Goal: Task Accomplishment & Management: Complete application form

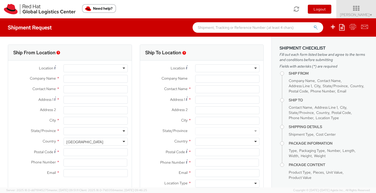
select select "506"
select select
type input "Red Hat, Inc."
type input "[PERSON_NAME]"
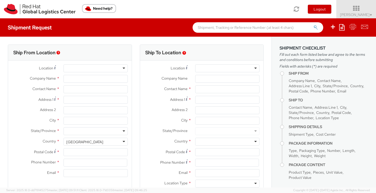
type input "[STREET_ADDRESS]"
type input "RALEIGH"
type input "27601"
type input "[PHONE_NUMBER]"
type input "[EMAIL_ADDRESS][DOMAIN_NAME]"
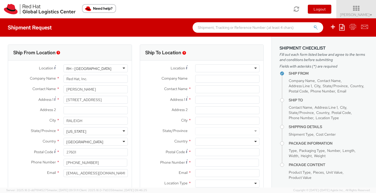
click at [143, 107] on label "Address 2 *" at bounding box center [165, 109] width 51 height 7
click at [195, 107] on input "Address 2 *" at bounding box center [227, 110] width 64 height 8
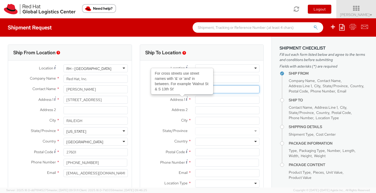
click at [219, 91] on input "text" at bounding box center [227, 89] width 64 height 8
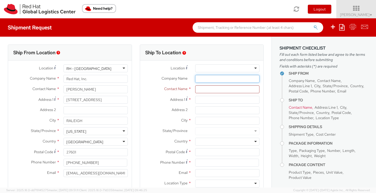
click at [207, 78] on input "Company Name *" at bounding box center [227, 79] width 64 height 8
paste input "GES c/o Swift Delivery Sysems"
type input "GES c/o Swift Delivery Sysems"
click at [207, 88] on input "text" at bounding box center [227, 89] width 64 height 8
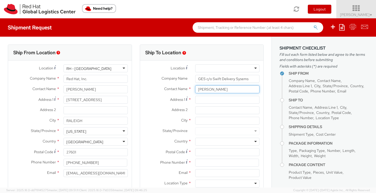
type input "[PERSON_NAME]"
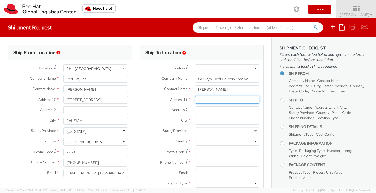
click at [203, 99] on input "Address 1 *" at bounding box center [227, 100] width 64 height 8
paste input "[STREET_ADDRESS]"
type input "[STREET_ADDRESS]"
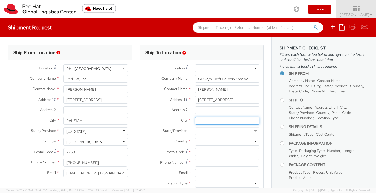
click at [214, 119] on input "City *" at bounding box center [227, 121] width 64 height 8
type input "[GEOGRAPHIC_DATA]"
click at [210, 106] on input "Address 2 *" at bounding box center [227, 110] width 64 height 8
type input "Dock 5 & 6"
click at [216, 143] on div at bounding box center [227, 141] width 64 height 8
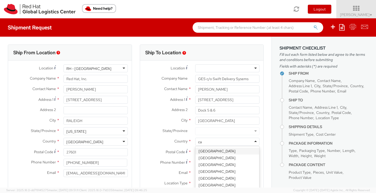
type input "can"
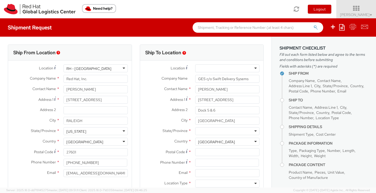
click at [218, 132] on div at bounding box center [227, 131] width 64 height 8
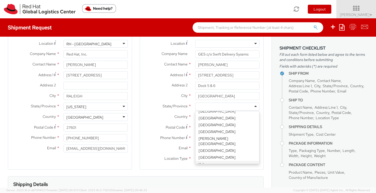
scroll to position [25, 0]
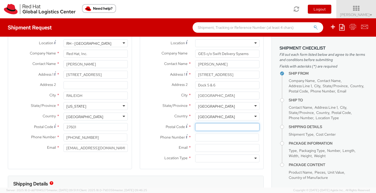
click at [219, 125] on input "Postal Code *" at bounding box center [227, 127] width 64 height 8
paste input "k2E 7L2"
type input "k2E 7L2"
click at [218, 140] on input at bounding box center [227, 137] width 64 height 8
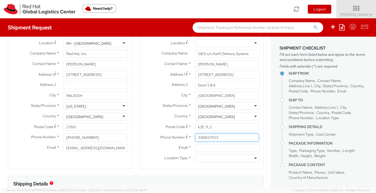
type input "3366137923"
click at [198, 150] on input "Email *" at bounding box center [227, 148] width 64 height 8
type input "[EMAIL_ADDRESS][DOMAIN_NAME]"
click at [199, 157] on input "select-one" at bounding box center [198, 158] width 1 height 5
click at [197, 168] on div "Location * [GEOGRAPHIC_DATA] - [GEOGRAPHIC_DATA] - [GEOGRAPHIC_DATA] [GEOGRAPHI…" at bounding box center [202, 101] width 124 height 133
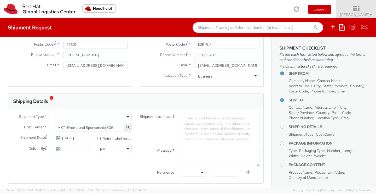
scroll to position [110, 0]
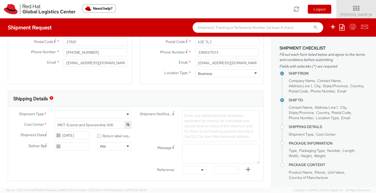
click at [96, 115] on div at bounding box center [93, 114] width 77 height 8
click at [59, 147] on use at bounding box center [58, 146] width 4 height 4
click at [60, 145] on use at bounding box center [58, 146] width 4 height 4
click at [58, 147] on use at bounding box center [58, 146] width 4 height 4
click at [61, 147] on input "[DATE]" at bounding box center [72, 146] width 35 height 8
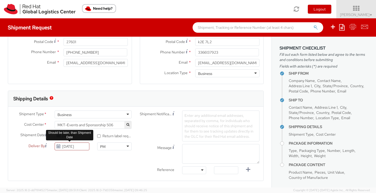
click at [56, 146] on icon at bounding box center [58, 146] width 4 height 4
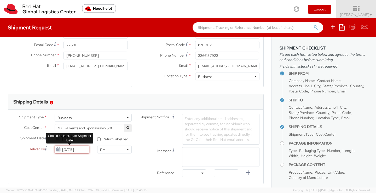
click at [65, 148] on input "[DATE]" at bounding box center [72, 149] width 35 height 8
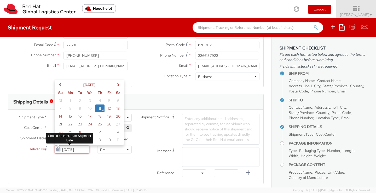
scroll to position [105, 0]
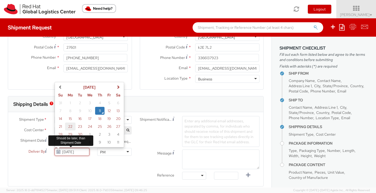
click at [72, 124] on td "22" at bounding box center [70, 126] width 10 height 8
type input "[DATE]"
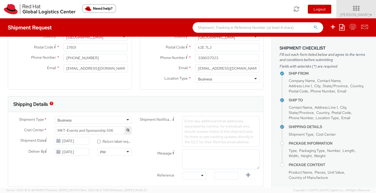
click at [127, 161] on div "Shipment Type * Business Business Business Personal Cost Center * MKT-Events an…" at bounding box center [135, 149] width 255 height 66
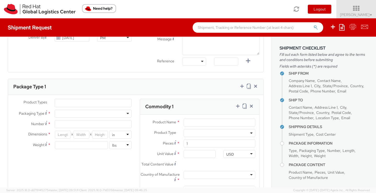
scroll to position [219, 0]
click at [86, 103] on ul at bounding box center [93, 102] width 77 height 8
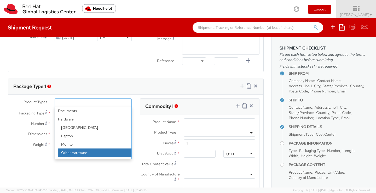
scroll to position [23, 0]
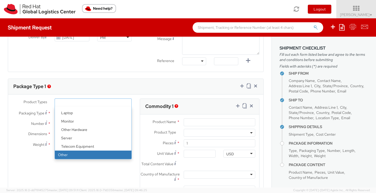
drag, startPoint x: 93, startPoint y: 153, endPoint x: 92, endPoint y: 148, distance: 4.7
select select "OTHER"
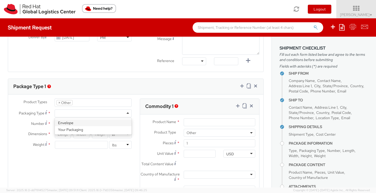
click at [92, 116] on div at bounding box center [93, 113] width 77 height 8
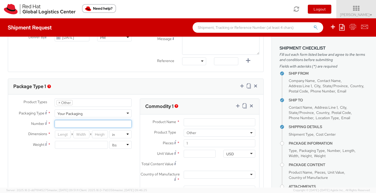
click at [84, 120] on input "Number *" at bounding box center [93, 124] width 77 height 8
type input "2"
click at [64, 132] on input "number" at bounding box center [63, 134] width 16 height 8
type input "12"
click at [85, 135] on input "number" at bounding box center [81, 134] width 16 height 8
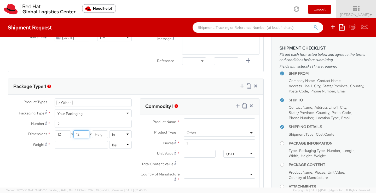
type input "12"
click at [100, 134] on input "number" at bounding box center [100, 134] width 16 height 8
type input "12"
click at [92, 144] on input "number" at bounding box center [81, 145] width 53 height 8
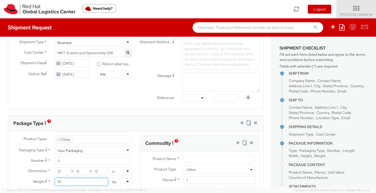
scroll to position [192, 0]
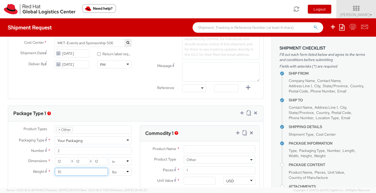
type input "10"
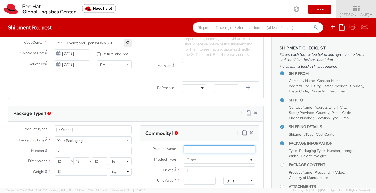
click at [199, 150] on input "Product Name *" at bounding box center [220, 149] width 72 height 8
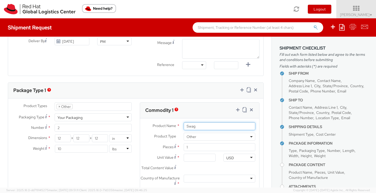
scroll to position [216, 0]
type input "Swag"
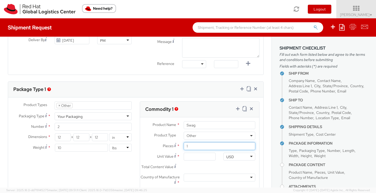
click at [205, 148] on input "1" at bounding box center [220, 146] width 72 height 8
type input "12"
type input "0.00"
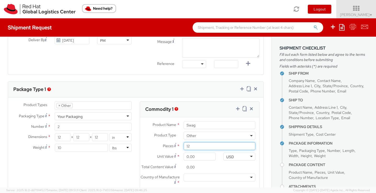
type input "1"
type input "200"
click at [205, 156] on input "0.00" at bounding box center [200, 156] width 32 height 8
type input "1.00"
type input "200.00"
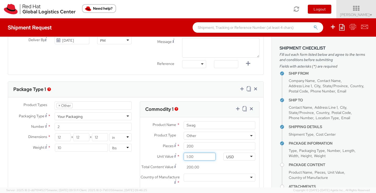
type input "10.00"
type input "2,000.00"
click at [262, 153] on agx-form-section "Commodity 1 Product Name * Swag Product Type * Documents Docking Station Laptop…" at bounding box center [200, 158] width 128 height 115
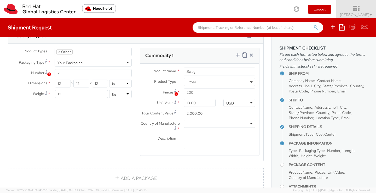
scroll to position [287, 0]
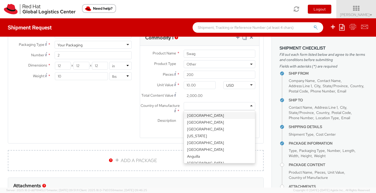
click at [217, 108] on div at bounding box center [220, 106] width 72 height 8
type input "n"
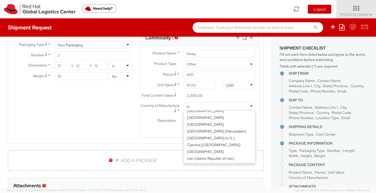
scroll to position [1, 0]
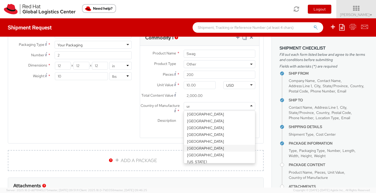
type input "uni"
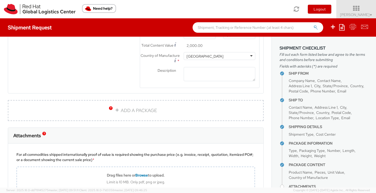
scroll to position [342, 0]
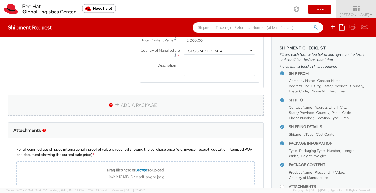
click at [167, 106] on link "ADD A PACKAGE" at bounding box center [136, 105] width 256 height 21
select select
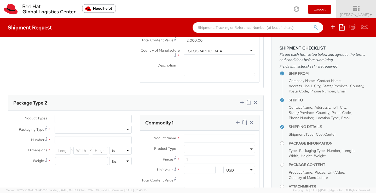
click at [105, 118] on ul at bounding box center [93, 119] width 77 height 8
click at [100, 117] on ul at bounding box center [93, 119] width 77 height 8
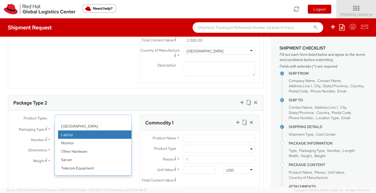
scroll to position [23, 0]
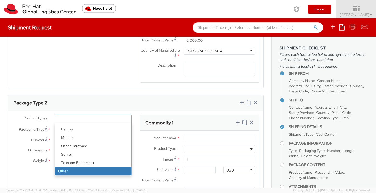
select select "OTHER"
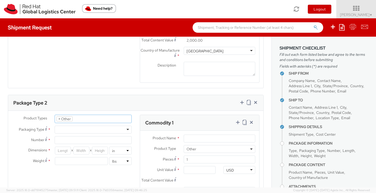
click at [88, 126] on div at bounding box center [93, 129] width 77 height 8
click at [85, 139] on input "Number *" at bounding box center [93, 140] width 77 height 8
type input "1"
click at [66, 151] on input "number" at bounding box center [63, 150] width 16 height 8
type input "5"
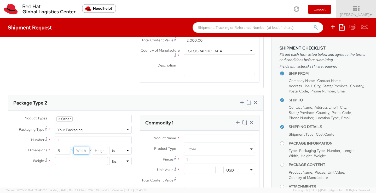
click at [86, 150] on input "number" at bounding box center [81, 150] width 16 height 8
type input "5"
drag, startPoint x: 100, startPoint y: 150, endPoint x: 95, endPoint y: 160, distance: 10.9
click at [100, 150] on input "5" at bounding box center [100, 150] width 16 height 8
type input "5"
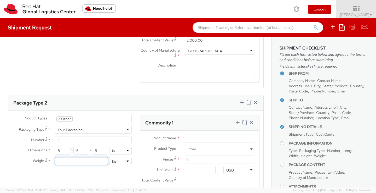
click at [94, 160] on input "number" at bounding box center [81, 161] width 53 height 8
type input "5"
click at [123, 172] on div "Product Types * Documents Docking Station Laptop Monitor Other Hardware Server …" at bounding box center [135, 171] width 255 height 115
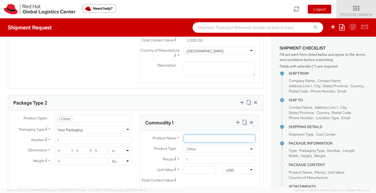
click at [191, 138] on input "Product Name *" at bounding box center [220, 138] width 72 height 8
type input "Keychains"
click at [163, 158] on span "Pieces" at bounding box center [168, 158] width 11 height 5
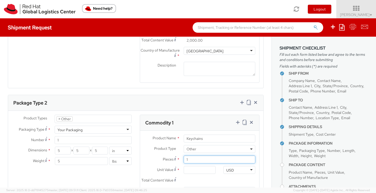
click at [184, 158] on input "1" at bounding box center [220, 159] width 72 height 8
click at [198, 160] on input "1" at bounding box center [220, 159] width 72 height 8
type input "5"
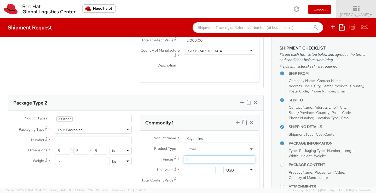
type input "0.00"
type input "500"
drag, startPoint x: 169, startPoint y: 172, endPoint x: 188, endPoint y: 170, distance: 19.4
click at [169, 172] on label "Unit Value *" at bounding box center [160, 169] width 40 height 7
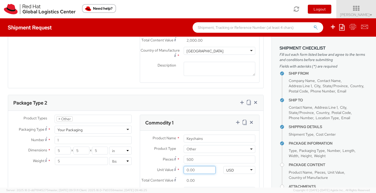
click at [184, 172] on input "0.00" at bounding box center [200, 170] width 32 height 8
type input "2.00"
type input "1,000.00"
click at [154, 160] on label "Pieces *" at bounding box center [160, 158] width 40 height 7
click at [184, 160] on input "500" at bounding box center [220, 159] width 72 height 8
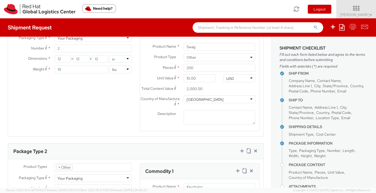
click at [205, 88] on input "2,000.00" at bounding box center [200, 89] width 32 height 8
click at [205, 88] on input "2,000.00" at bounding box center [200, 88] width 32 height 8
click at [198, 91] on input "2,000.00" at bounding box center [200, 88] width 32 height 8
click at [216, 89] on div "2,000.00" at bounding box center [200, 88] width 40 height 8
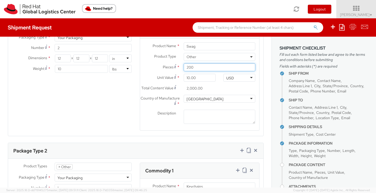
click at [198, 65] on input "200" at bounding box center [220, 67] width 72 height 8
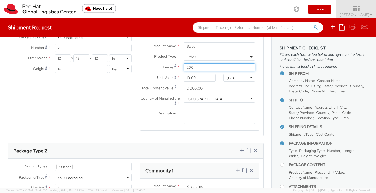
type input "1"
type input "10.00"
type input "10"
type input "100.00"
type input "100"
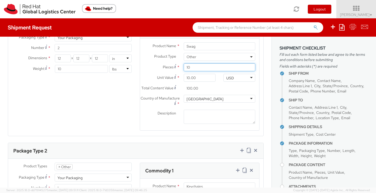
type input "1,000.00"
type input "100"
click at [143, 110] on label "Description *" at bounding box center [160, 112] width 40 height 7
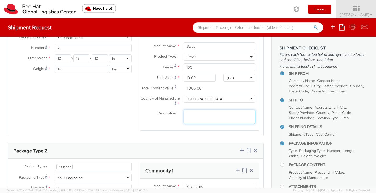
click at [184, 110] on textarea "Description *" at bounding box center [220, 116] width 72 height 14
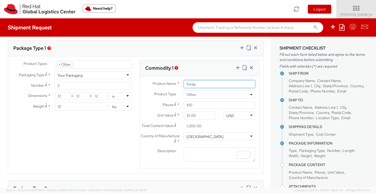
click at [205, 84] on input "Swag" at bounding box center [220, 84] width 72 height 8
click at [205, 84] on input "Swag" at bounding box center [220, 85] width 72 height 8
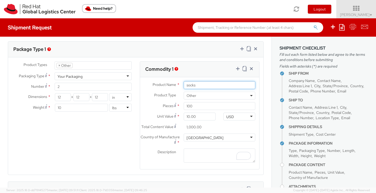
type input "socks"
click at [264, 99] on agx-form-section "Package Type 1 Product Types * Documents Docking Station Laptop Monitor Other H…" at bounding box center [136, 111] width 264 height 140
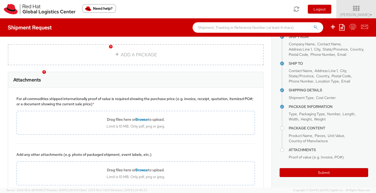
scroll to position [541, 0]
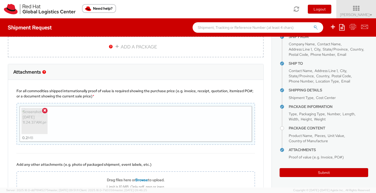
click at [167, 133] on div "Screenshot [DATE] 11.24.37 AM.png 0.2 MB" at bounding box center [136, 124] width 232 height 36
type input "C:\fakepath\PO_103_1010105905_0_US.pdf"
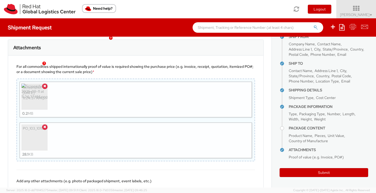
scroll to position [625, 0]
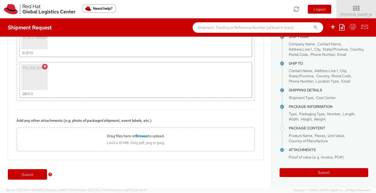
click at [89, 174] on div "Submit" at bounding box center [135, 176] width 271 height 21
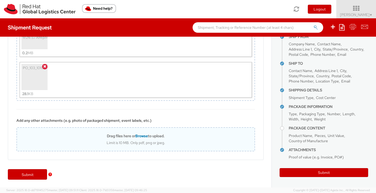
click at [142, 135] on span "Browse" at bounding box center [141, 135] width 13 height 5
type input "C:\fakepath\AdvanceDelivery+Docket_AWS+PS+Symposium+[GEOGRAPHIC_DATA](3).pdf"
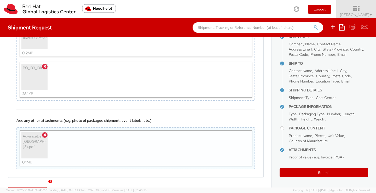
scroll to position [643, 0]
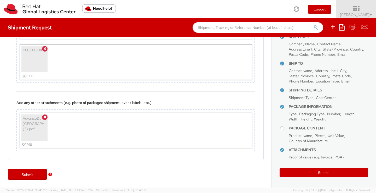
click at [80, 178] on div "Submit" at bounding box center [135, 176] width 271 height 21
click at [19, 174] on link "Submit" at bounding box center [27, 174] width 39 height 10
click at [115, 174] on div "Submit" at bounding box center [135, 176] width 271 height 21
click at [36, 176] on link "Submit" at bounding box center [27, 174] width 39 height 10
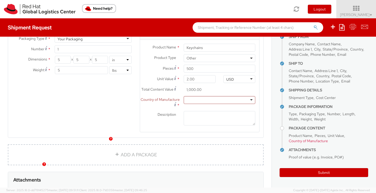
scroll to position [435, 0]
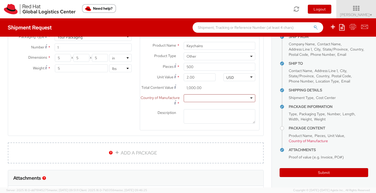
click at [204, 97] on div at bounding box center [220, 98] width 72 height 8
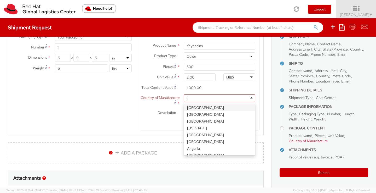
type input "ho"
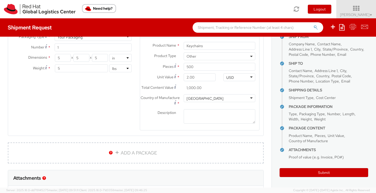
scroll to position [0, 0]
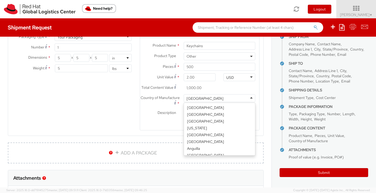
scroll to position [572, 0]
click at [227, 96] on div "[GEOGRAPHIC_DATA]" at bounding box center [220, 98] width 72 height 8
click at [267, 116] on agx-form-section "Package Type 2 Product Types * Documents Docking Station Laptop Monitor Other H…" at bounding box center [136, 72] width 264 height 140
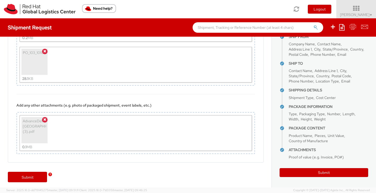
scroll to position [643, 0]
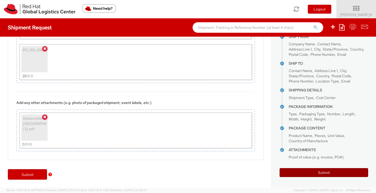
click at [332, 173] on button "Submit" at bounding box center [324, 172] width 89 height 9
